Goal: Task Accomplishment & Management: Manage account settings

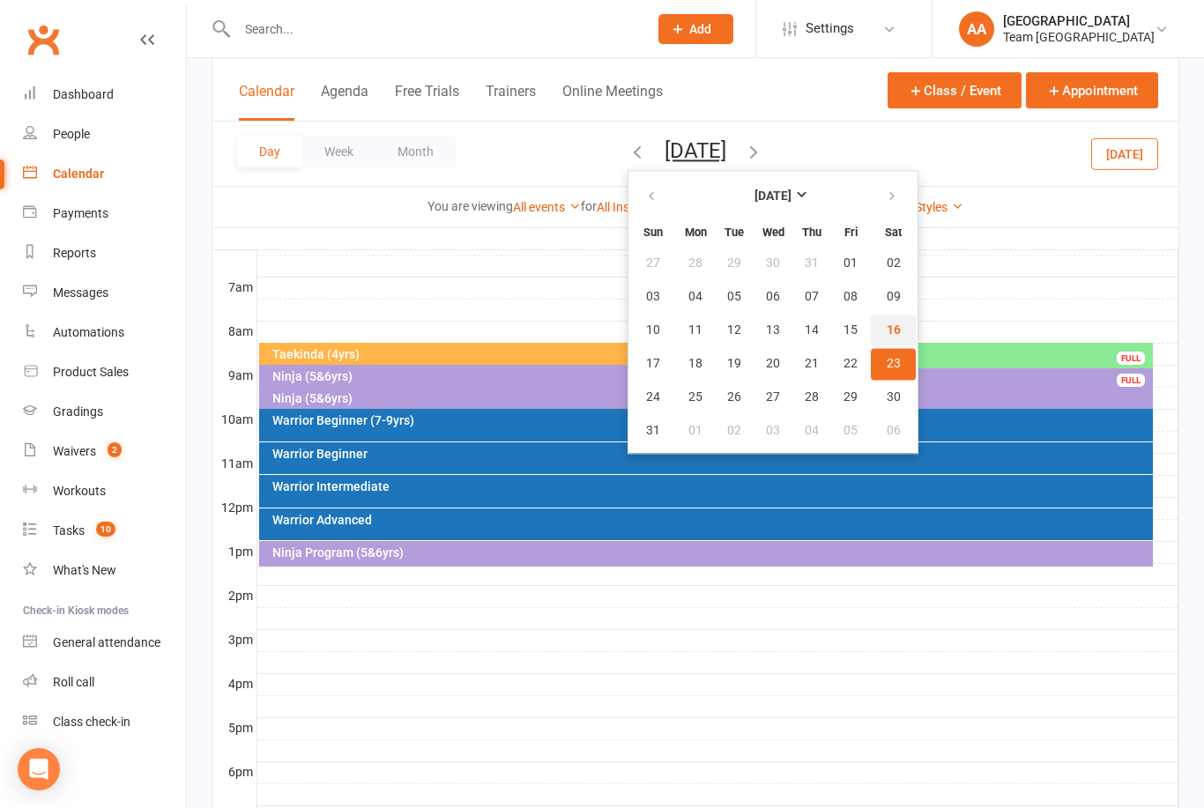
click at [887, 335] on span "16" at bounding box center [894, 330] width 14 height 14
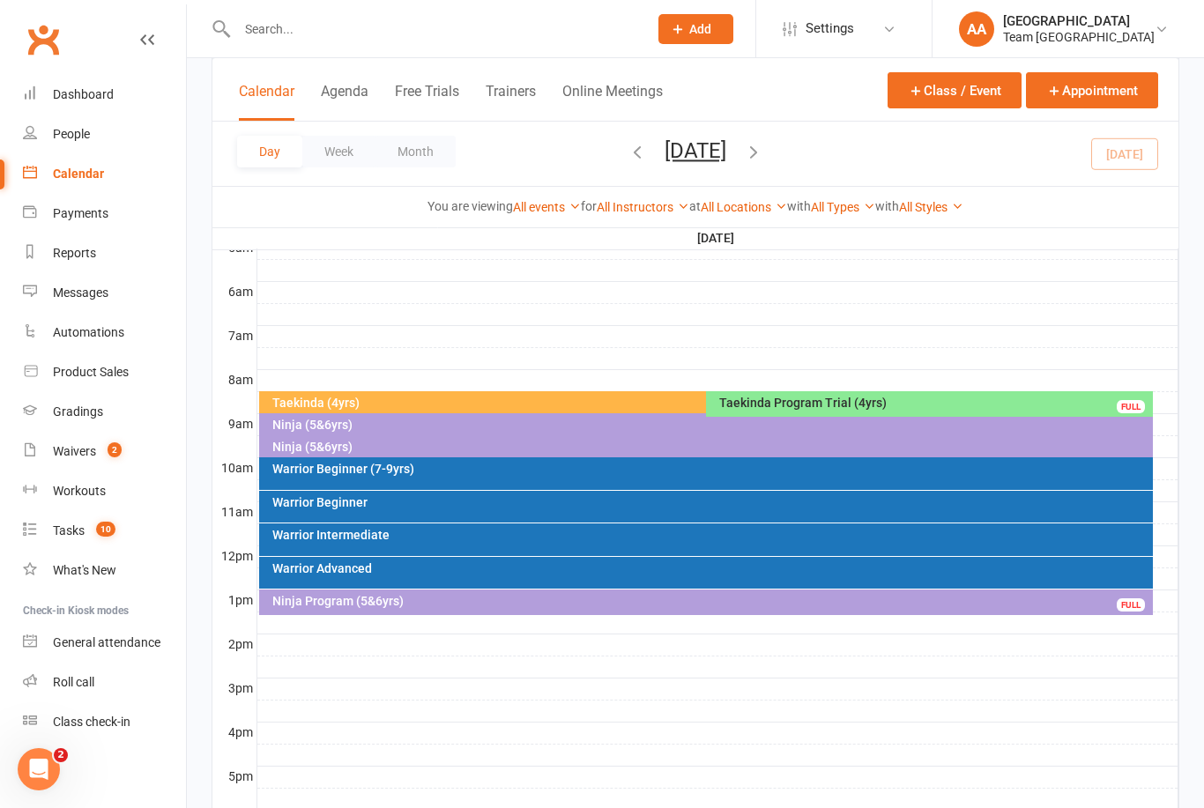
scroll to position [346, 0]
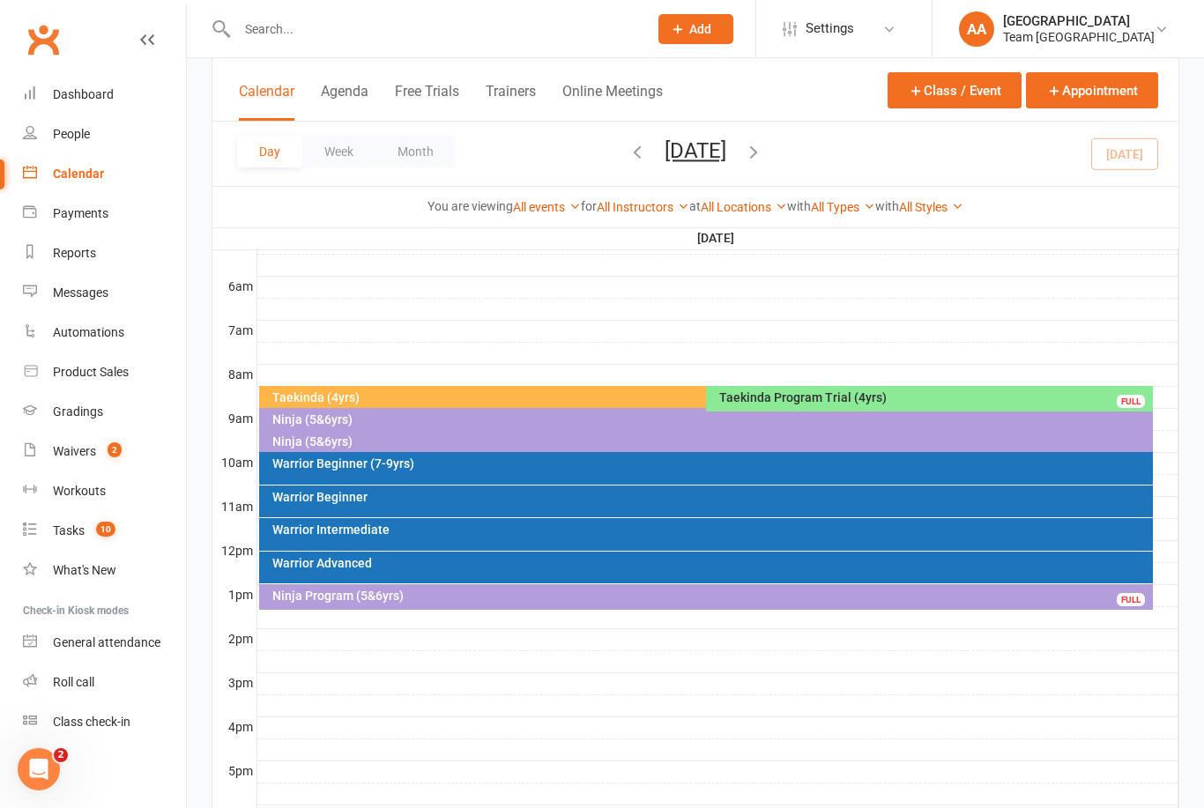
click at [481, 397] on div "Taekinda (4yrs)" at bounding box center [701, 397] width 861 height 12
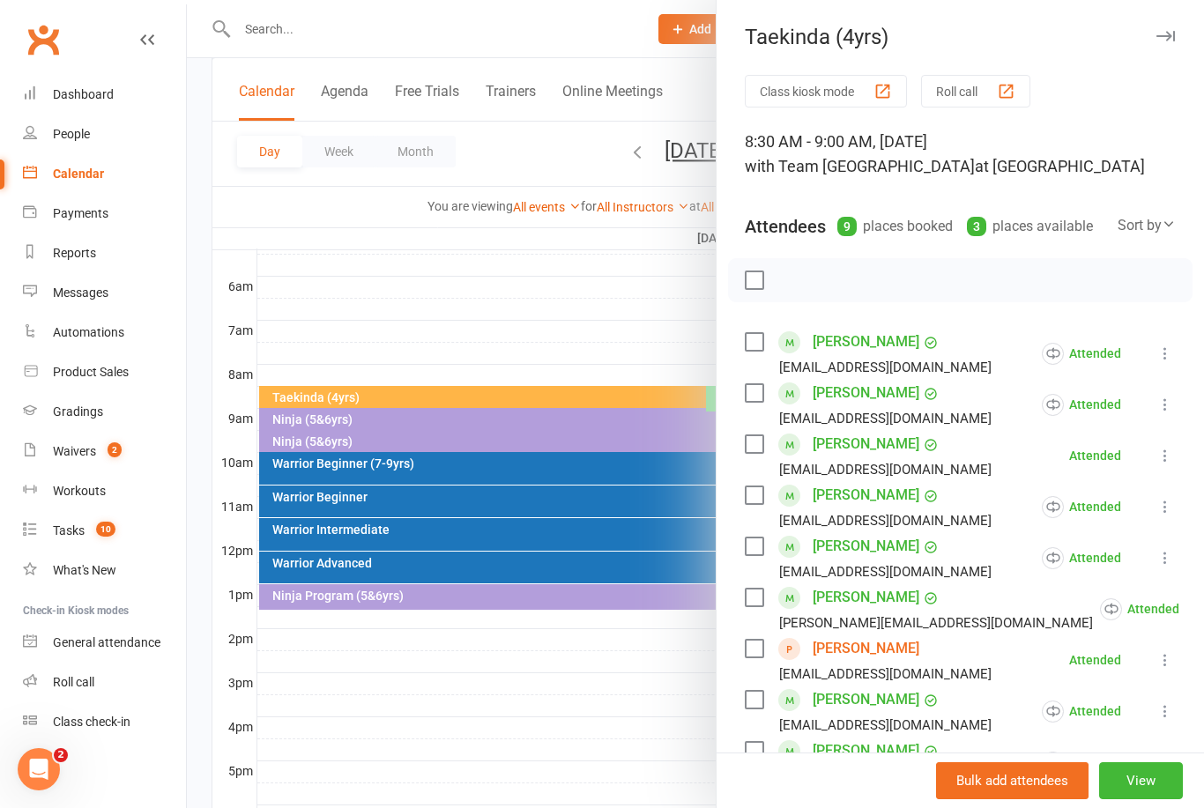
click at [617, 311] on div at bounding box center [695, 404] width 1017 height 808
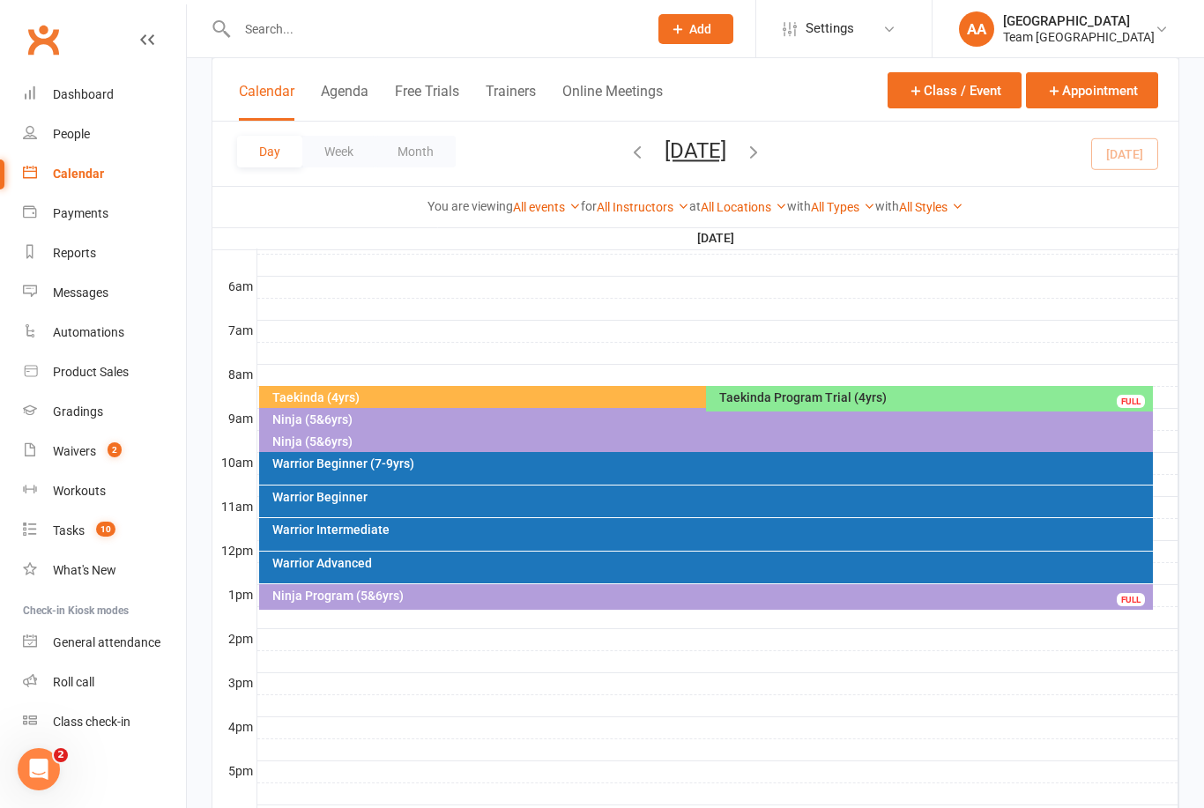
click at [700, 149] on button "[DATE]" at bounding box center [695, 150] width 62 height 25
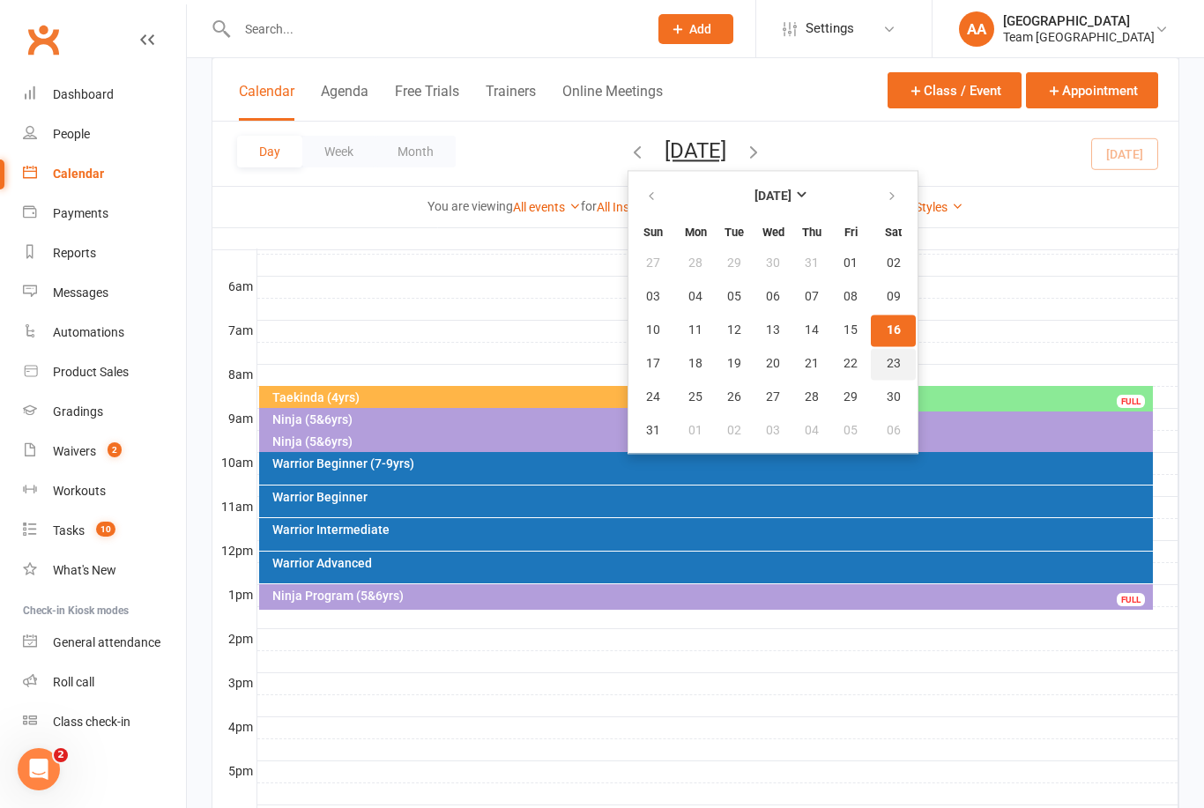
click at [887, 366] on span "23" at bounding box center [894, 364] width 14 height 14
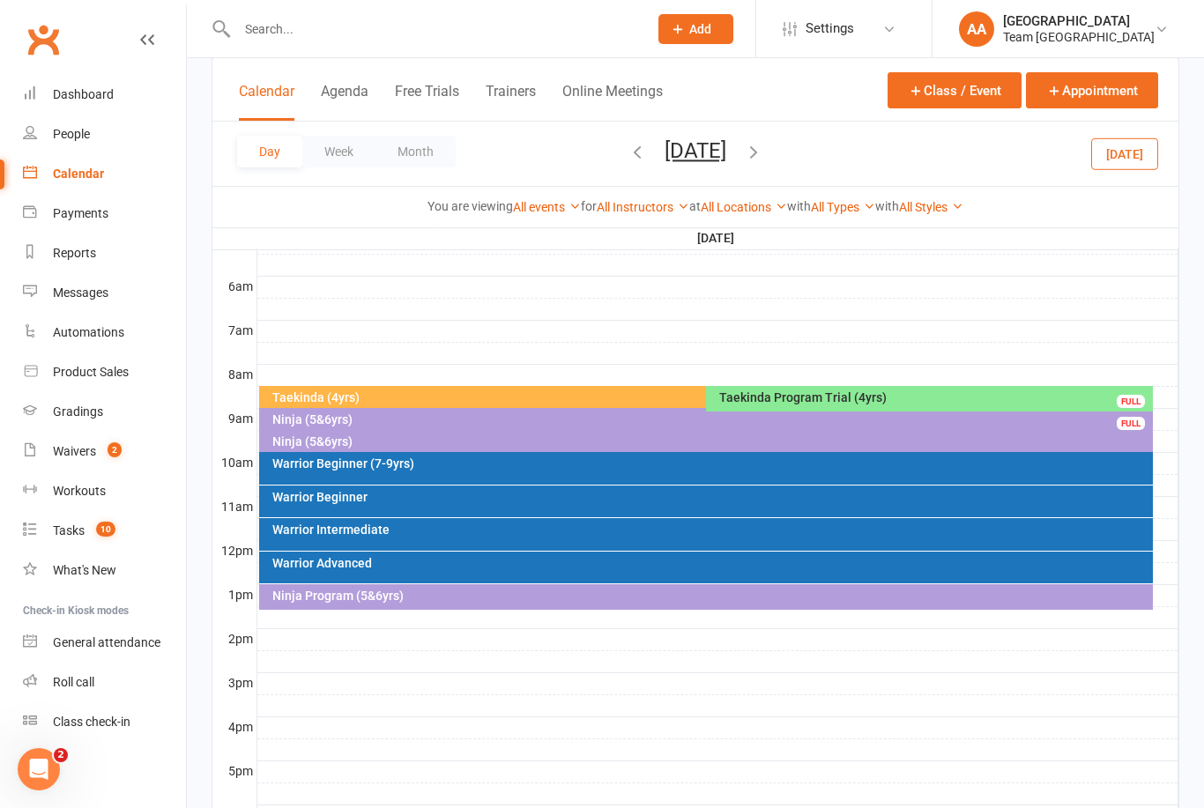
click at [377, 420] on div "Ninja (5&6yrs)" at bounding box center [710, 419] width 879 height 12
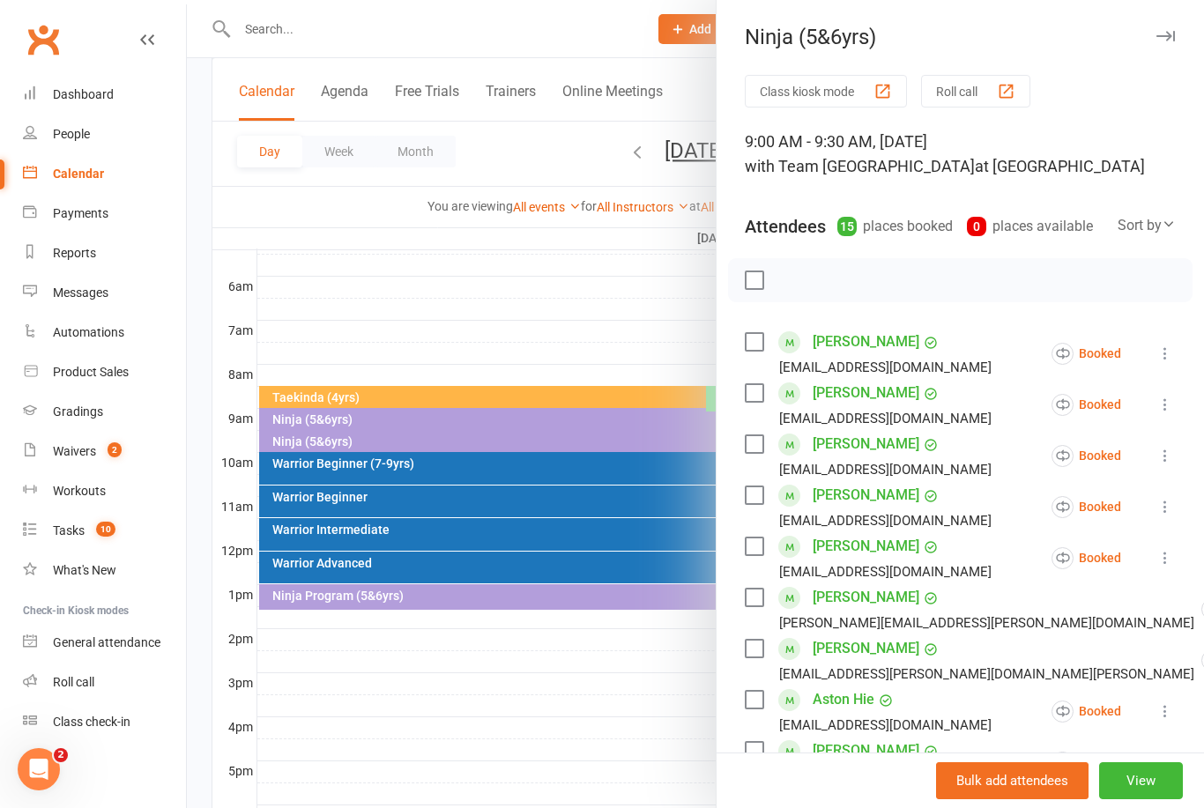
click at [858, 390] on link "[PERSON_NAME]" at bounding box center [866, 393] width 107 height 28
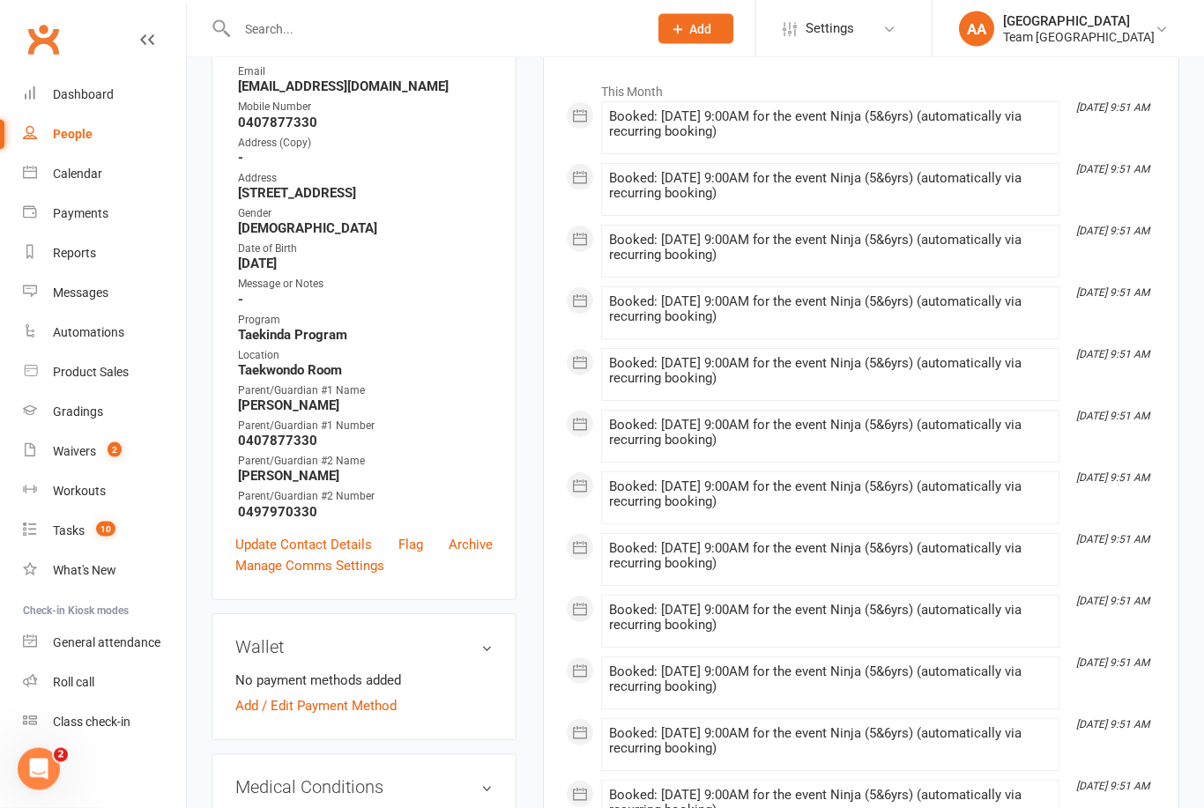
scroll to position [279, 0]
click at [308, 555] on link "Update Contact Details" at bounding box center [303, 544] width 137 height 21
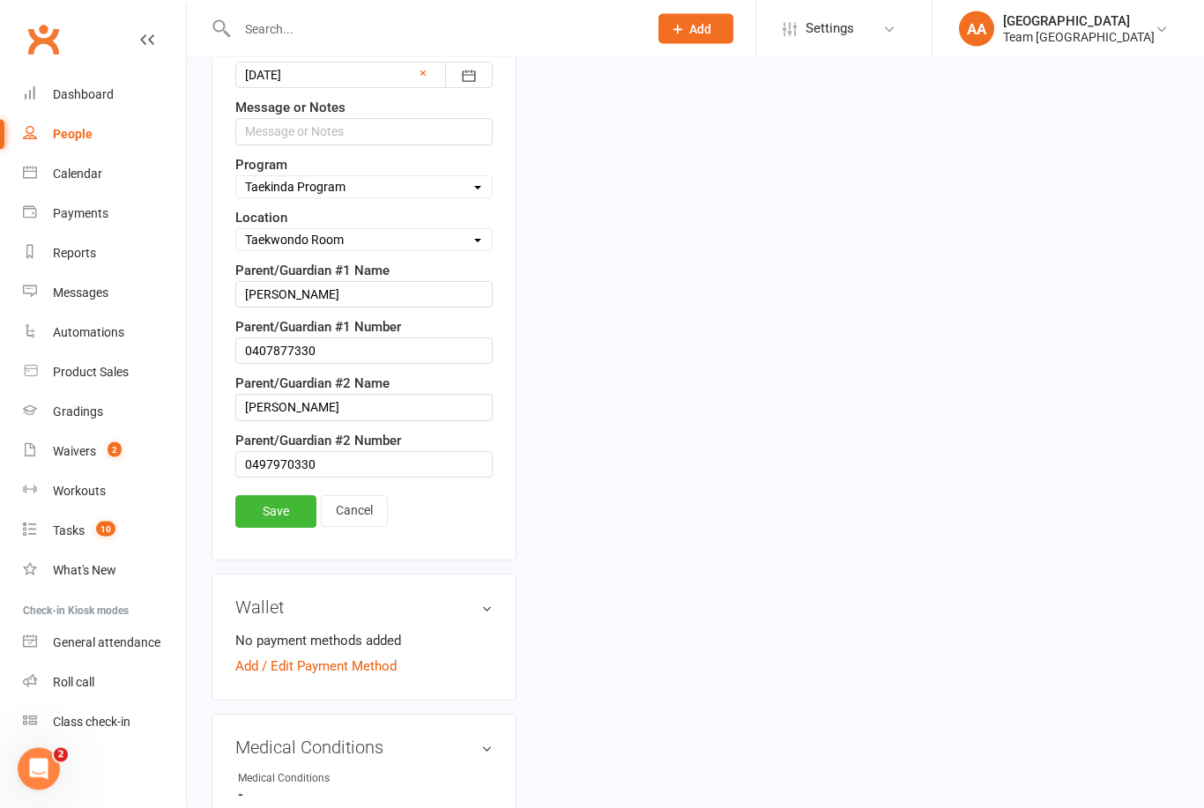
scroll to position [874, 0]
click at [378, 197] on select "Select Taekinda Program Ninjas Program Warriors Program Juniors Program Adults …" at bounding box center [364, 186] width 256 height 19
select select "Ninjas Program"
click at [277, 527] on link "Save" at bounding box center [275, 511] width 81 height 32
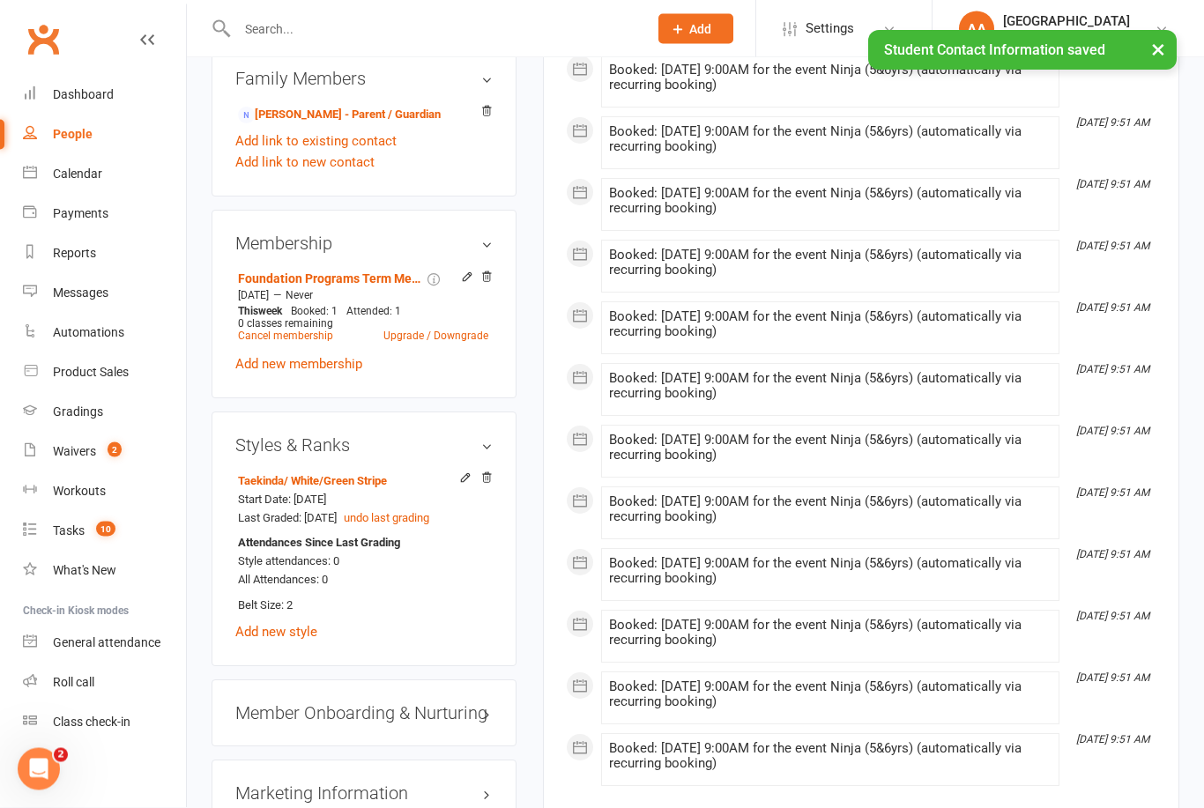
scroll to position [1128, 0]
click at [489, 484] on icon at bounding box center [486, 477] width 12 height 12
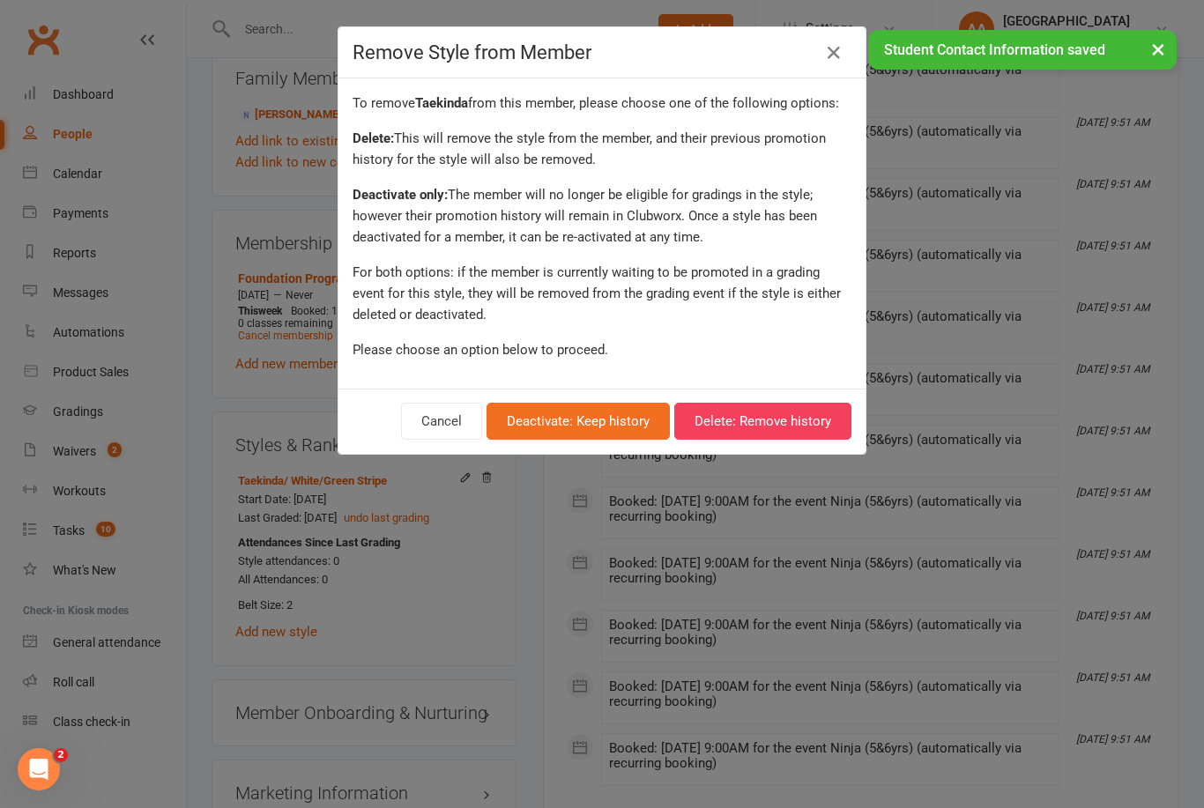
click at [573, 424] on button "Deactivate: Keep history" at bounding box center [577, 421] width 183 height 37
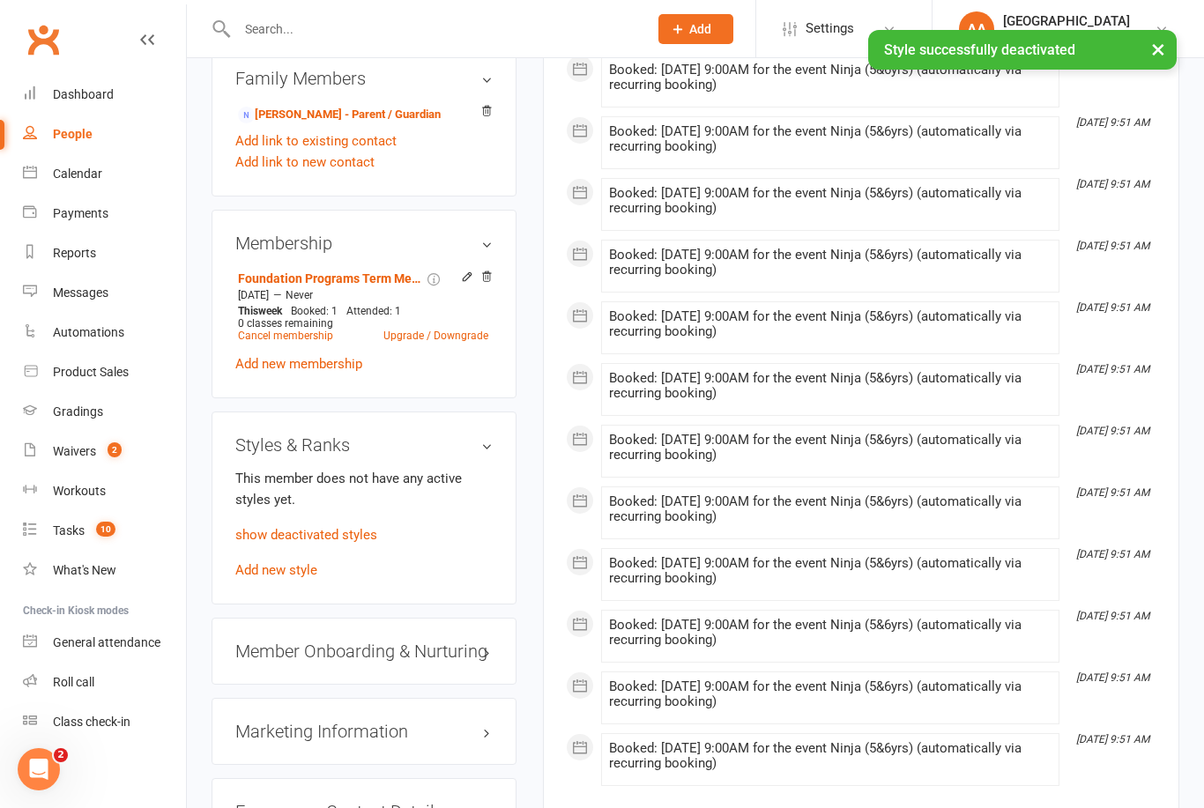
click at [277, 578] on link "Add new style" at bounding box center [276, 570] width 82 height 16
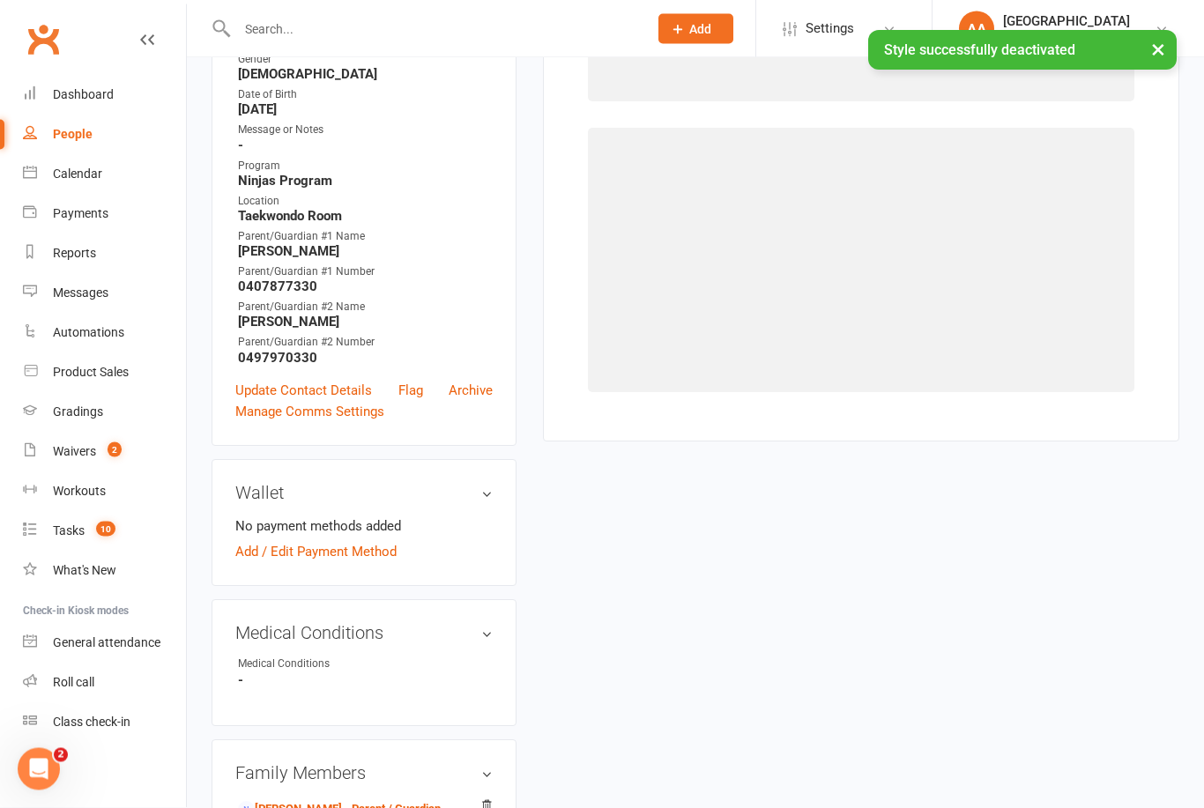
scroll to position [150, 0]
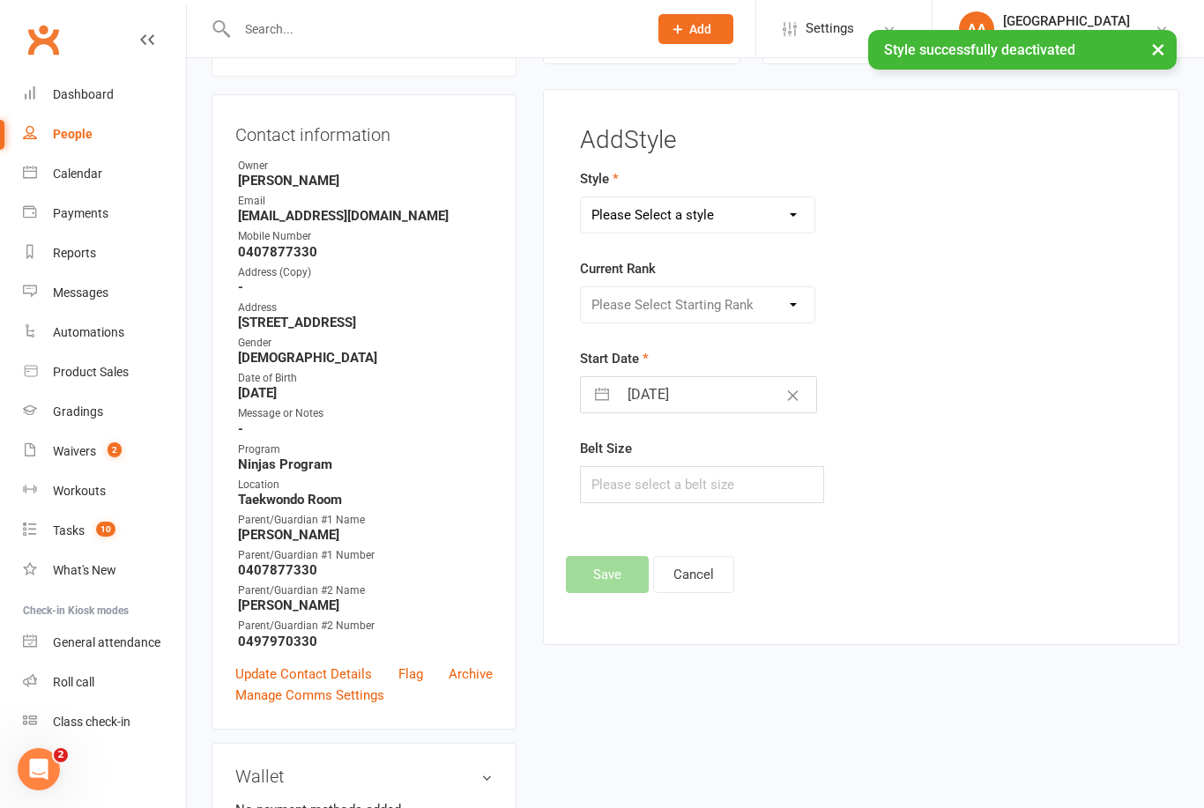
click at [687, 220] on select "Please Select a style Ninjas Sport Taekwondo Taekinda Taekwondo" at bounding box center [698, 214] width 234 height 35
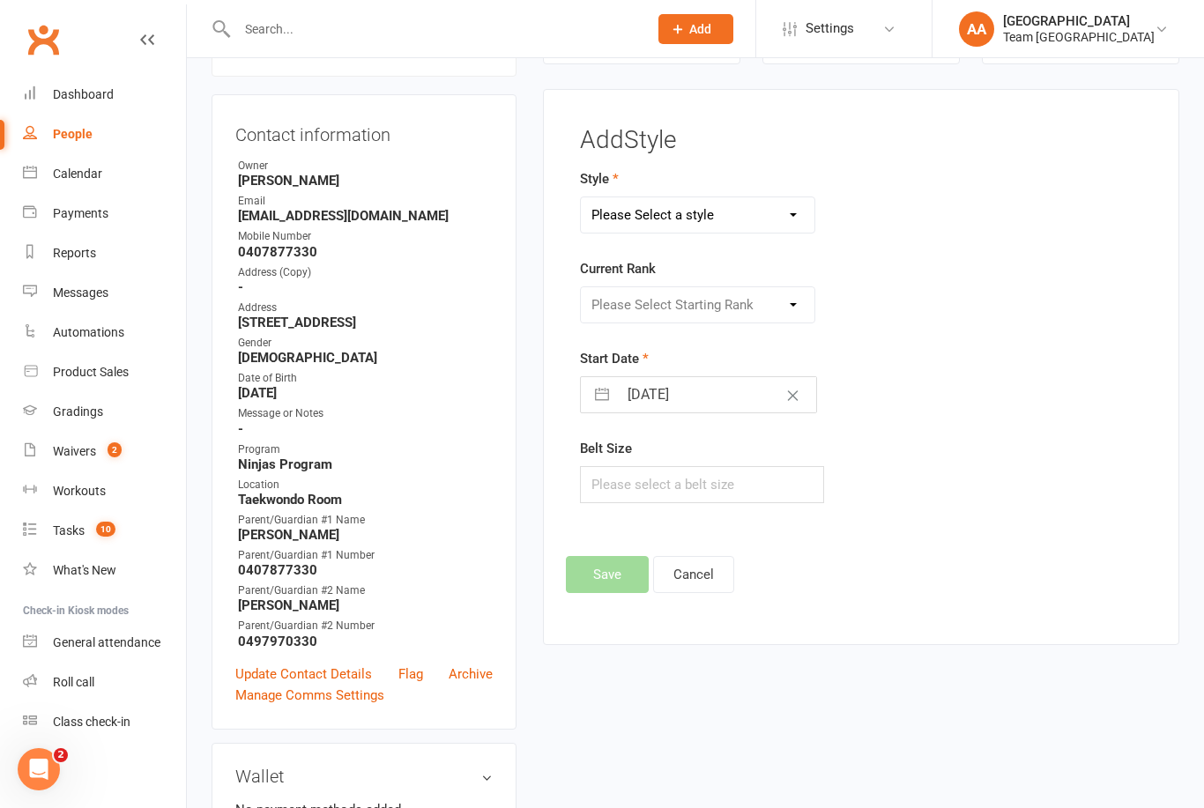
select select "1058"
click at [711, 308] on select "Please Select Starting Rank Ninja White Belt Purple Belt Stripe Purple Belt Ora…" at bounding box center [698, 304] width 234 height 35
select select "9906"
click at [674, 400] on input "[DATE]" at bounding box center [717, 394] width 198 height 35
select select "6"
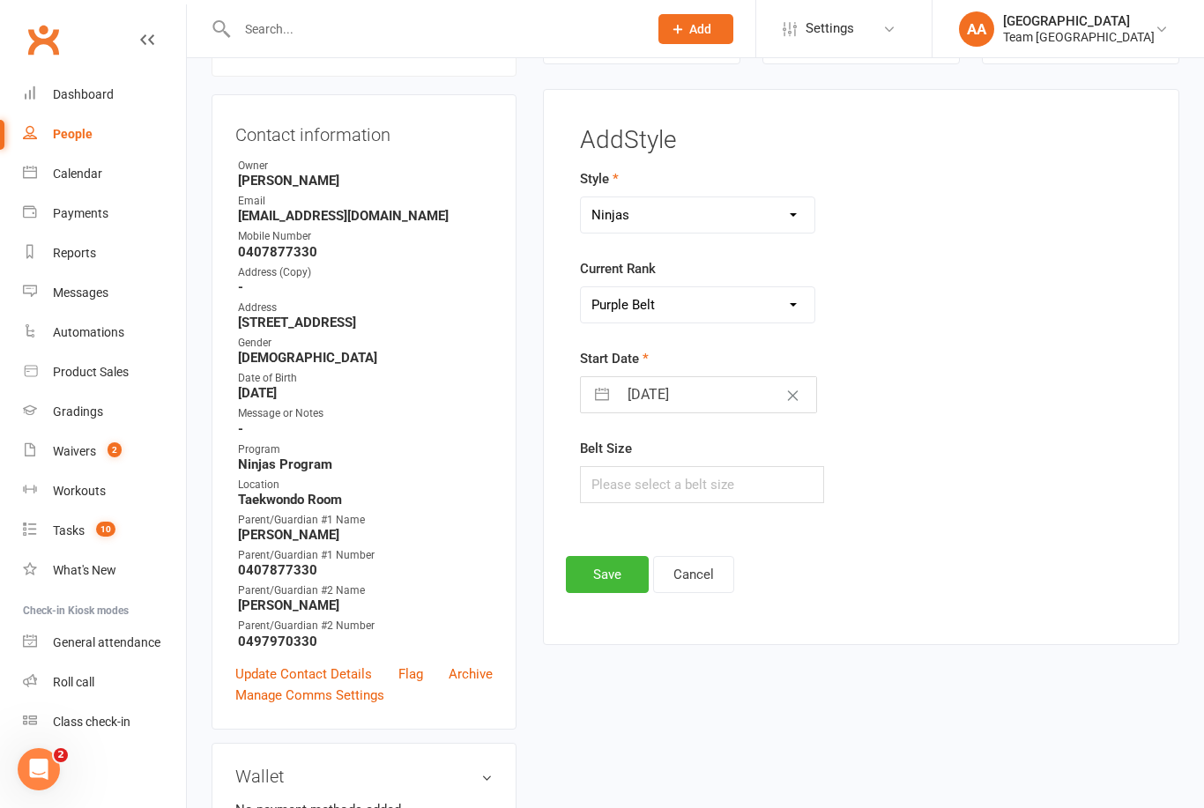
select select "2025"
select select "7"
select select "2025"
select select "8"
select select "2025"
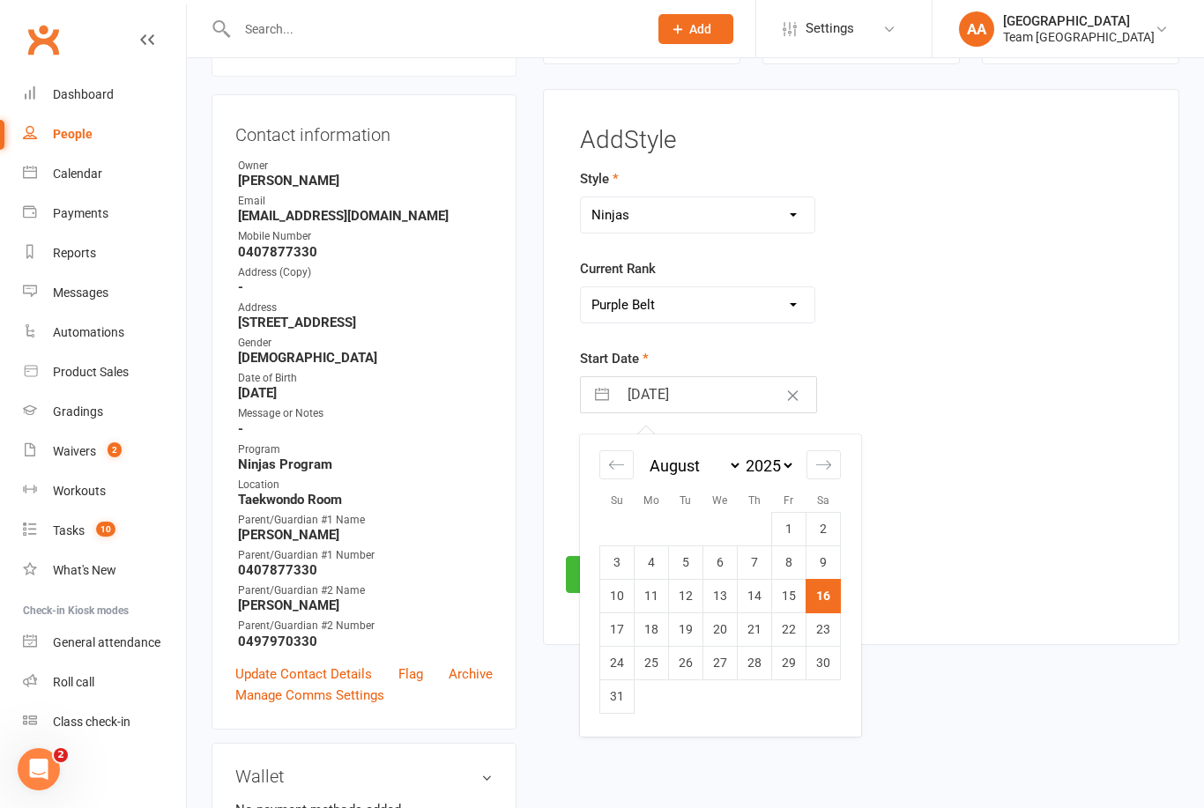
click at [816, 632] on td "23" at bounding box center [823, 628] width 34 height 33
type input "[DATE]"
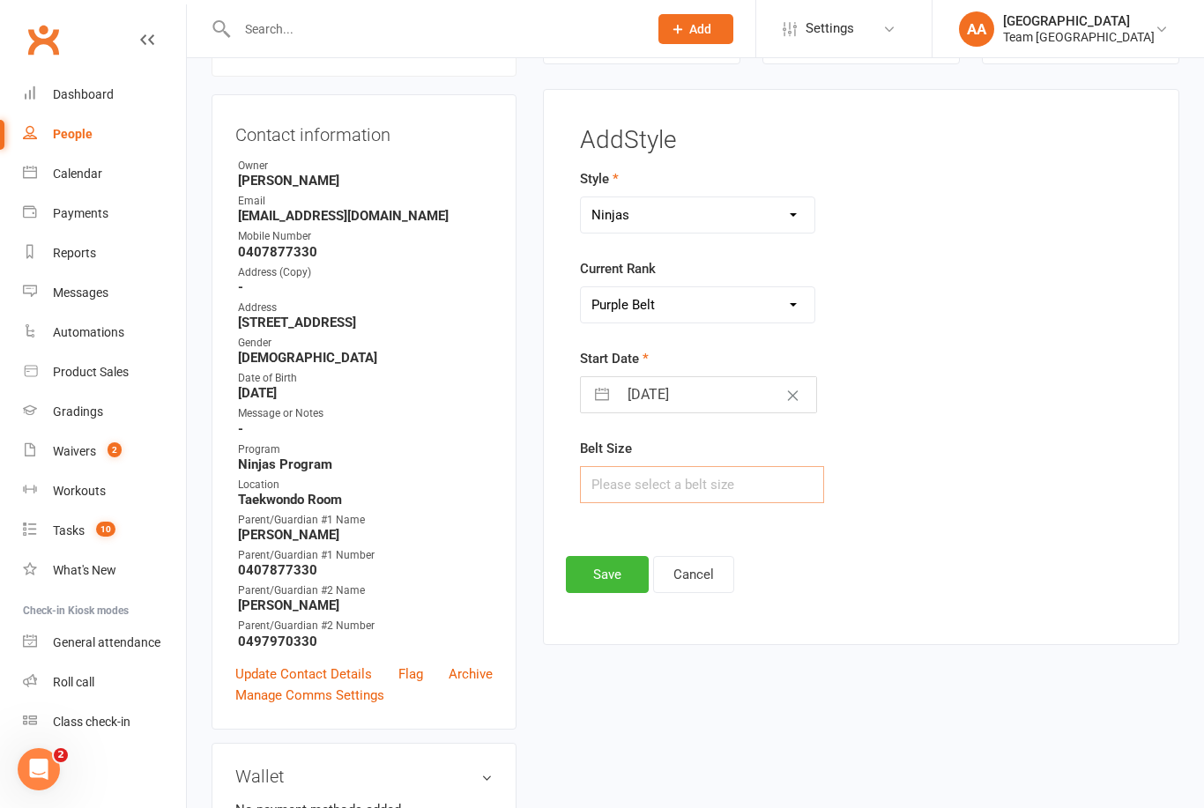
click at [612, 490] on input "text" at bounding box center [702, 484] width 244 height 37
type input "2"
click at [592, 573] on button "Save" at bounding box center [607, 574] width 83 height 37
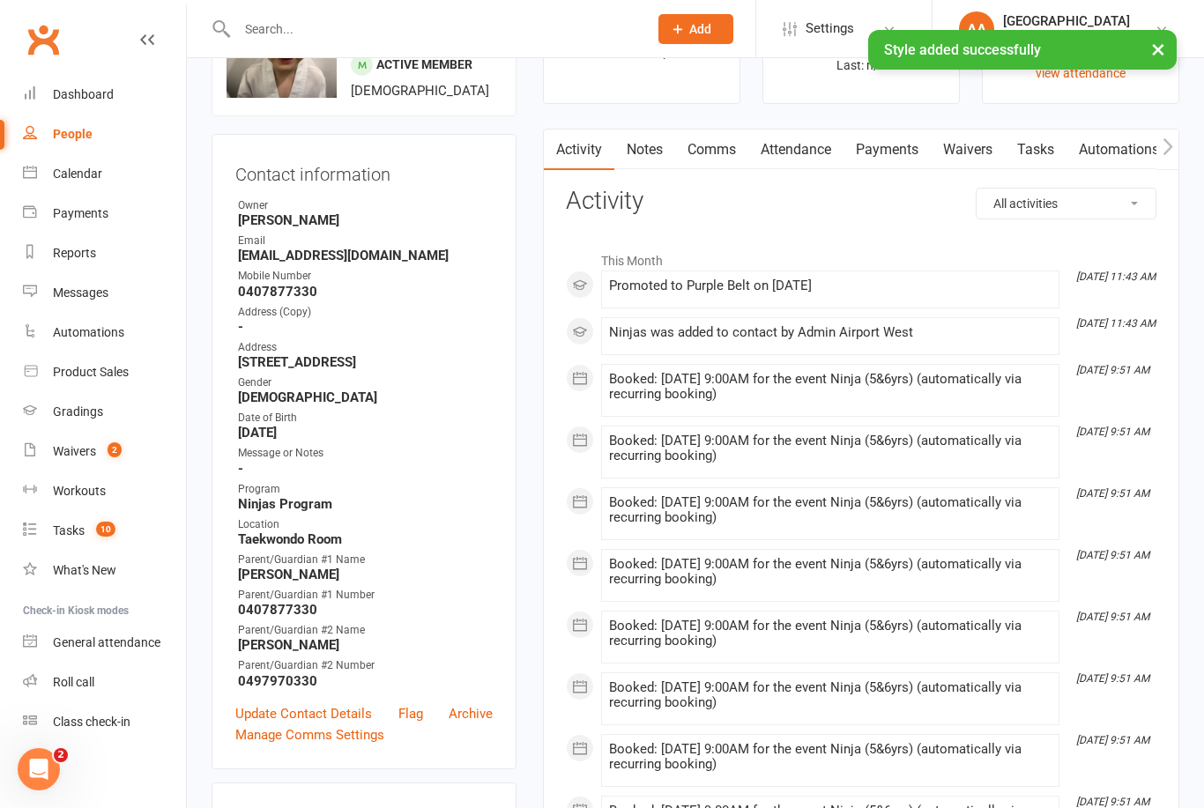
scroll to position [0, 0]
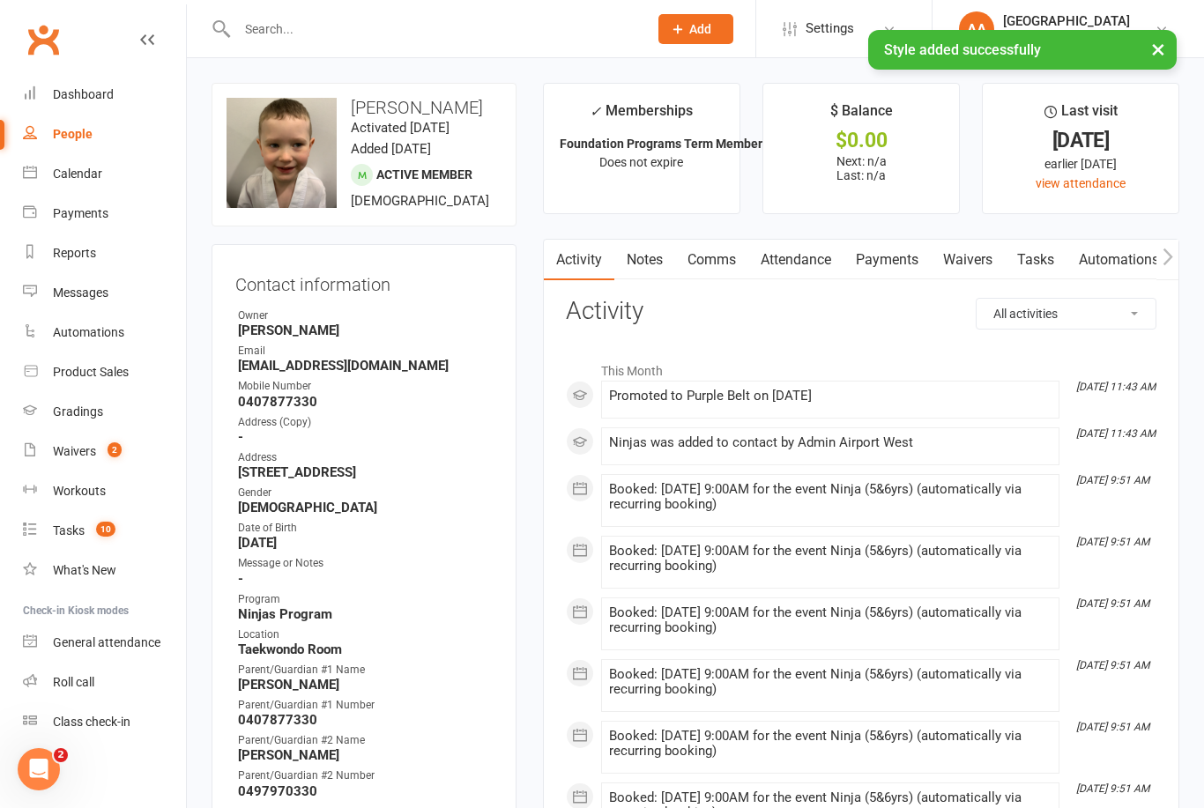
click at [89, 165] on link "Calendar" at bounding box center [104, 174] width 163 height 40
